Goal: Information Seeking & Learning: Learn about a topic

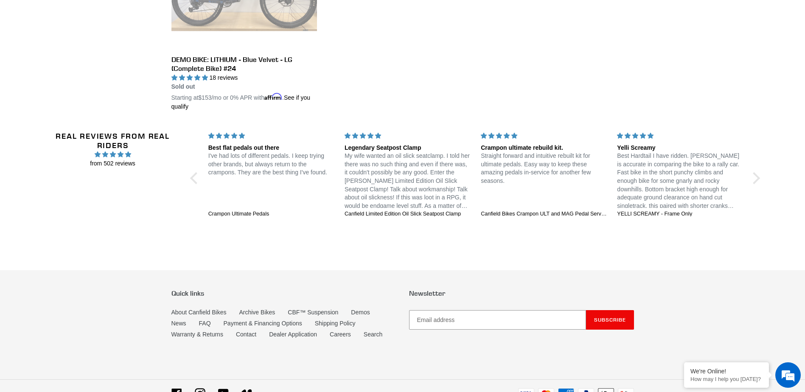
scroll to position [1712, 0]
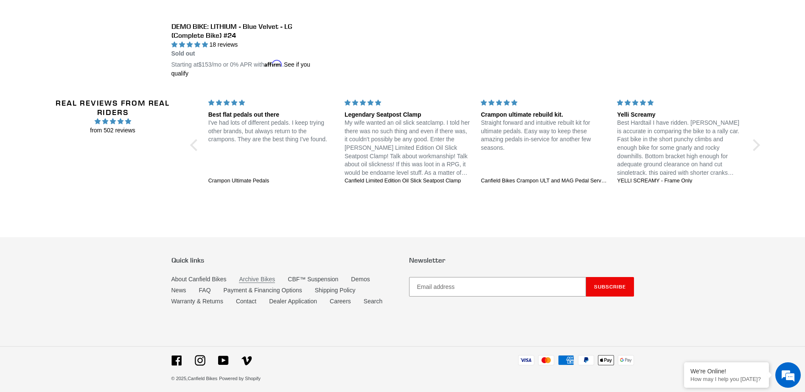
click at [257, 276] on link "Archive Bikes" at bounding box center [257, 279] width 36 height 7
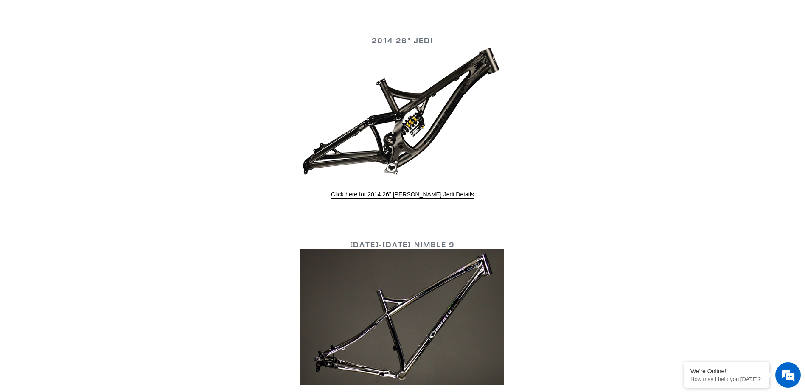
scroll to position [2292, 0]
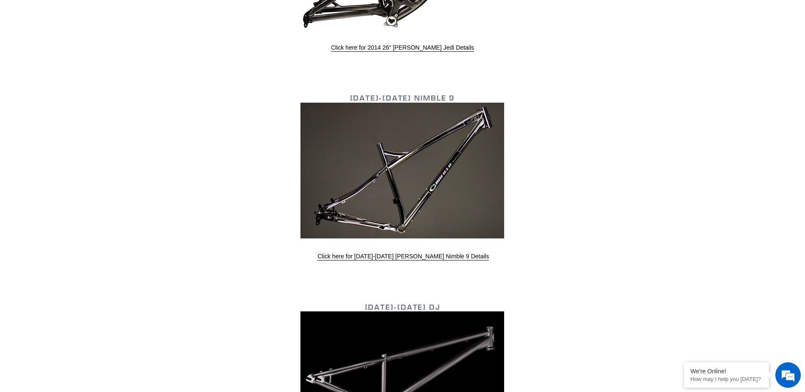
click at [407, 182] on img at bounding box center [402, 171] width 204 height 136
click at [444, 255] on link "Click here for 2013-2015 Canfield Nimble 9 Details" at bounding box center [402, 257] width 171 height 8
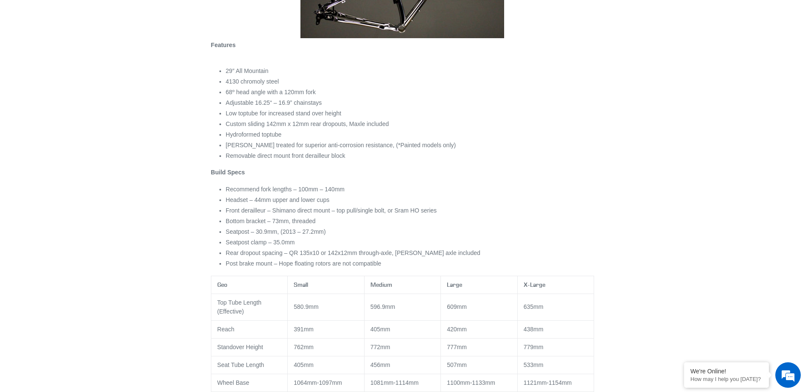
scroll to position [255, 0]
